Goal: Information Seeking & Learning: Understand process/instructions

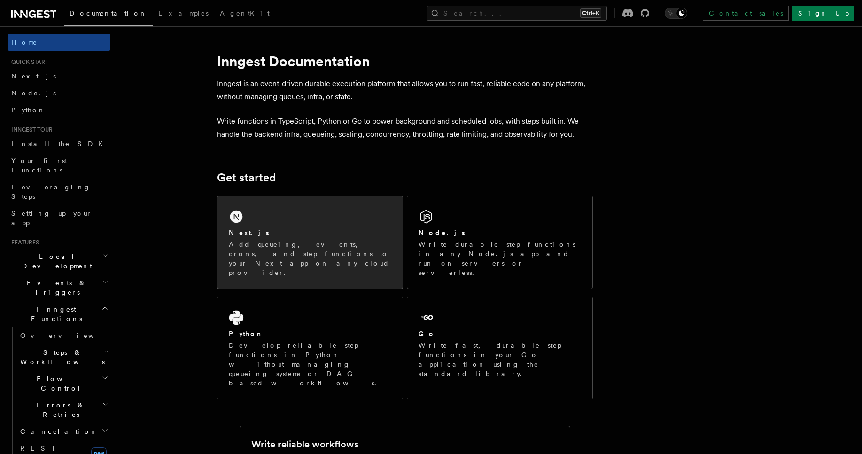
click at [346, 234] on div "Next.js" at bounding box center [310, 233] width 163 height 10
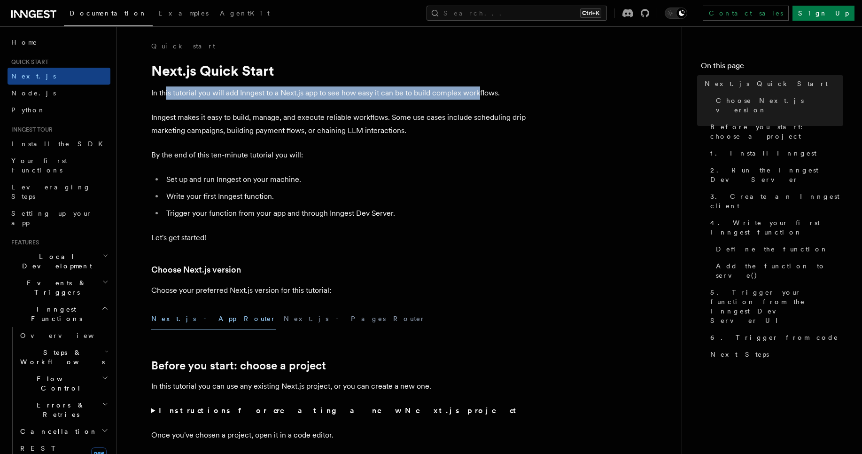
drag, startPoint x: 166, startPoint y: 94, endPoint x: 480, endPoint y: 90, distance: 313.9
click at [480, 90] on p "In this tutorial you will add Inngest to a Next.js app to see how easy it can b…" at bounding box center [339, 92] width 376 height 13
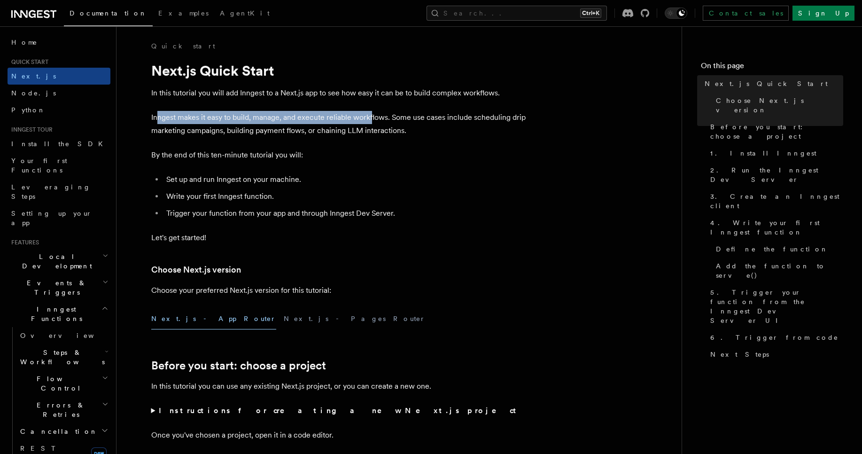
drag, startPoint x: 157, startPoint y: 117, endPoint x: 396, endPoint y: 117, distance: 238.7
click at [373, 117] on p "Inngest makes it easy to build, manage, and execute reliable workflows. Some us…" at bounding box center [339, 124] width 376 height 26
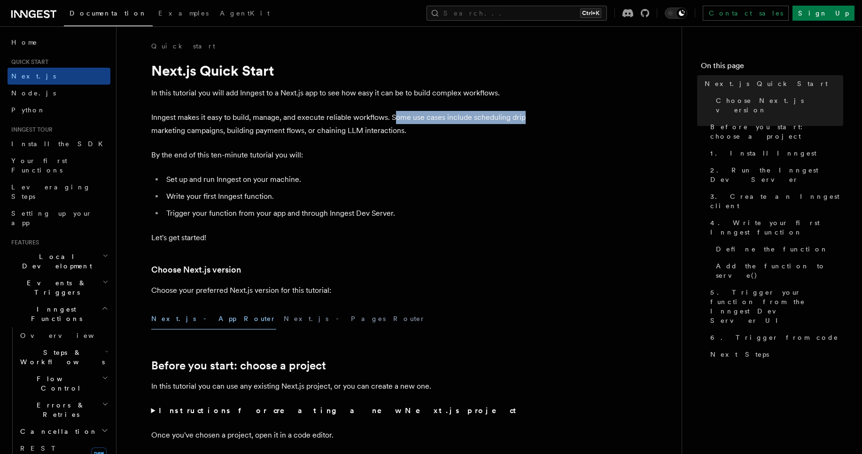
drag, startPoint x: 394, startPoint y: 117, endPoint x: 422, endPoint y: 109, distance: 29.1
click at [522, 115] on p "Inngest makes it easy to build, manage, and execute reliable workflows. Some us…" at bounding box center [339, 124] width 376 height 26
drag, startPoint x: 171, startPoint y: 126, endPoint x: 203, endPoint y: 127, distance: 32.0
click at [203, 127] on p "Inngest makes it easy to build, manage, and execute reliable workflows. Some us…" at bounding box center [339, 124] width 376 height 26
drag, startPoint x: 238, startPoint y: 131, endPoint x: 298, endPoint y: 130, distance: 60.1
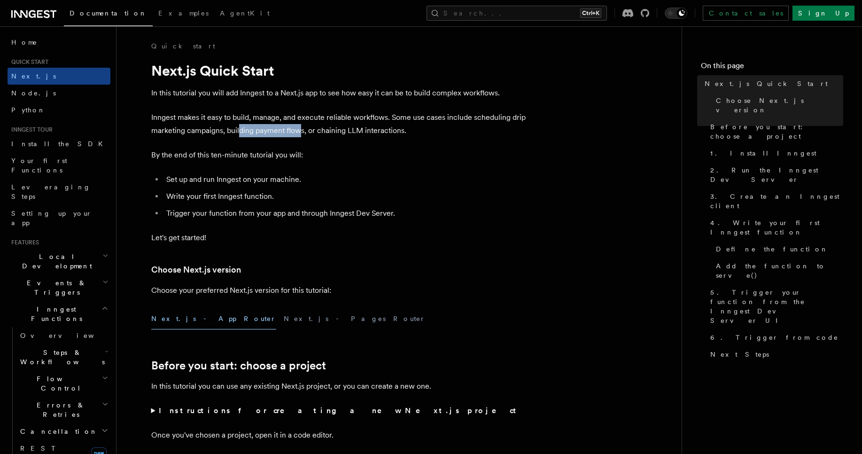
click at [298, 130] on p "Inngest makes it easy to build, manage, and execute reliable workflows. Some us…" at bounding box center [339, 124] width 376 height 26
drag, startPoint x: 311, startPoint y: 131, endPoint x: 413, endPoint y: 132, distance: 102.4
click at [413, 132] on p "Inngest makes it easy to build, manage, and execute reliable workflows. Some us…" at bounding box center [339, 124] width 376 height 26
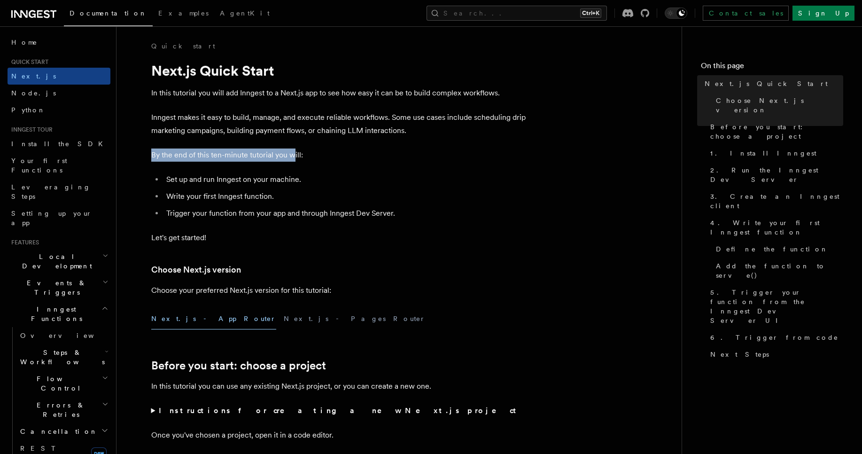
drag, startPoint x: 153, startPoint y: 156, endPoint x: 294, endPoint y: 151, distance: 141.0
click at [294, 151] on p "By the end of this ten-minute tutorial you will:" at bounding box center [339, 154] width 376 height 13
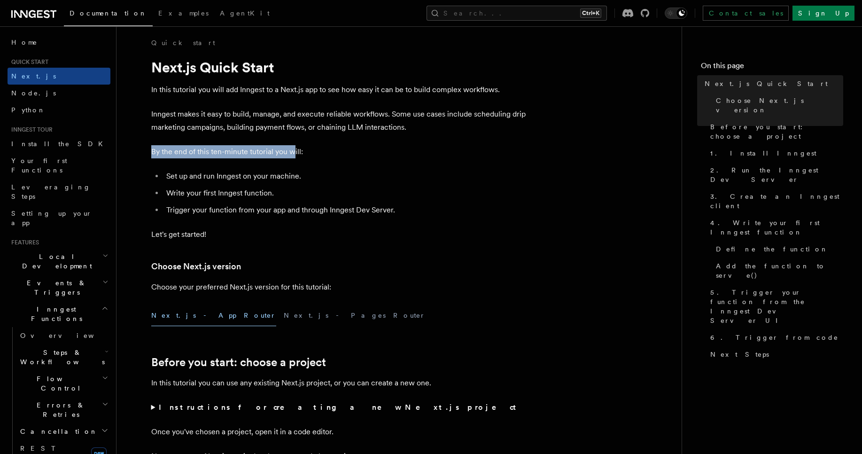
scroll to position [56, 0]
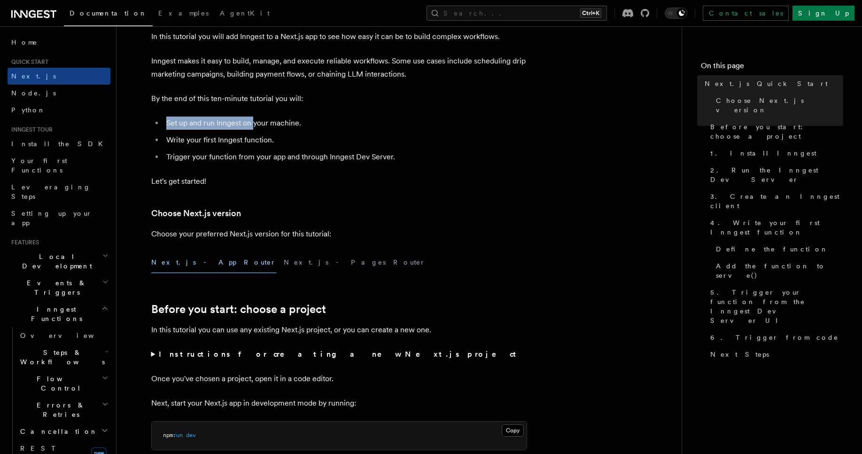
drag, startPoint x: 168, startPoint y: 123, endPoint x: 255, endPoint y: 121, distance: 86.9
click at [255, 121] on li "Set up and run Inngest on your machine." at bounding box center [345, 123] width 364 height 13
